Goal: Task Accomplishment & Management: Use online tool/utility

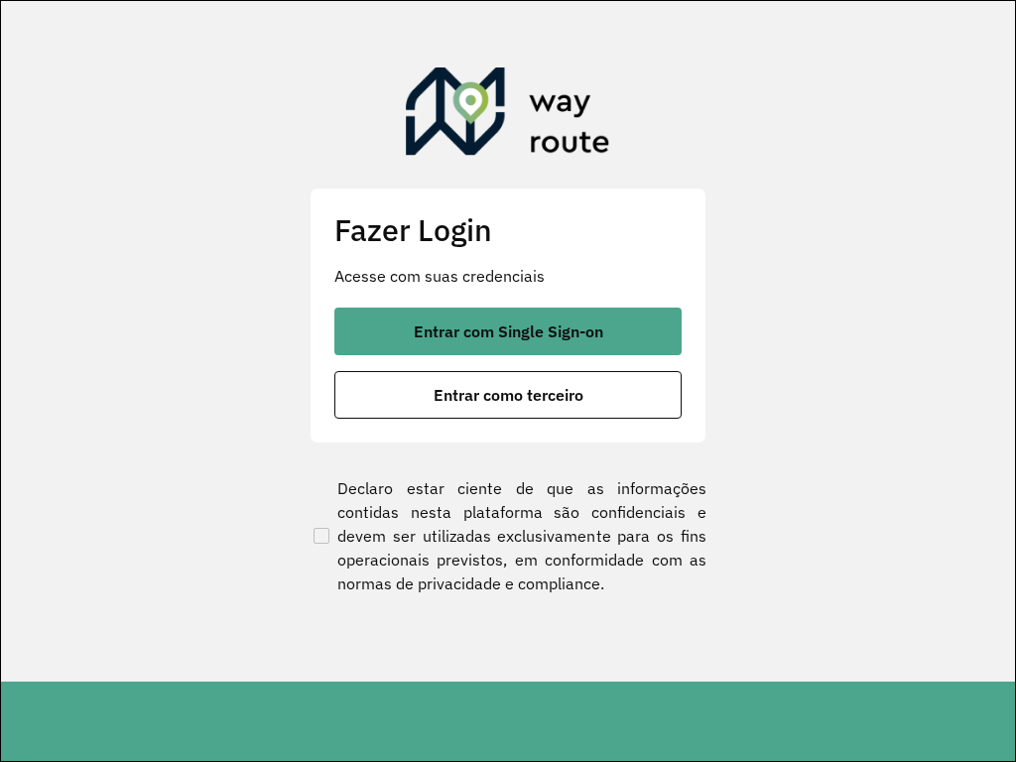
click at [534, 9] on section "Fazer Login Acesse com suas credenciais Entrar com Single Sign-on Entrar como t…" at bounding box center [508, 341] width 1014 height 680
click at [334, 371] on button "Entrar como terceiro" at bounding box center [507, 395] width 347 height 48
click at [534, 9] on section "Fazer Login Acesse com suas credenciais Entrar com Single Sign-on Entrar como t…" at bounding box center [508, 341] width 1014 height 680
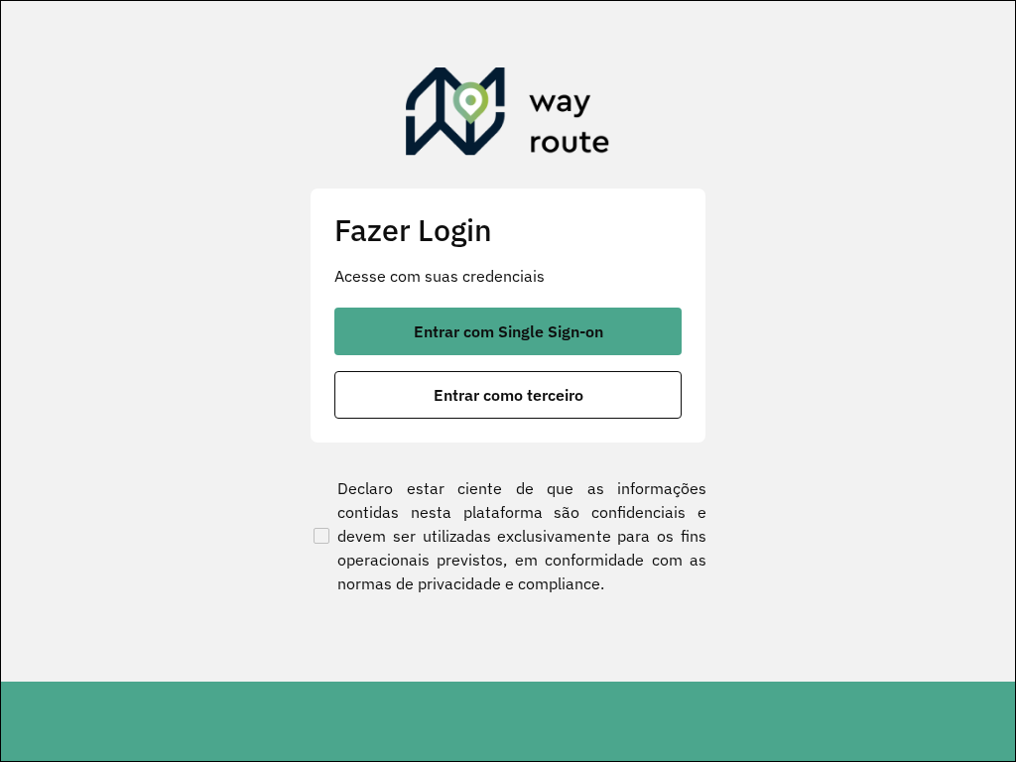
click at [334, 371] on button "Entrar como terceiro" at bounding box center [507, 395] width 347 height 48
